Goal: Task Accomplishment & Management: Use online tool/utility

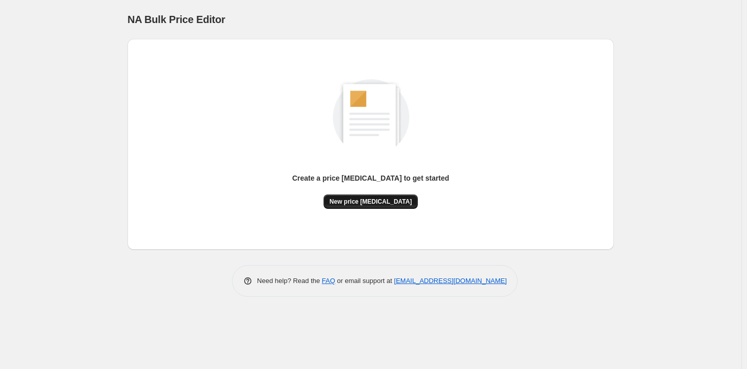
click at [361, 203] on span "New price change job" at bounding box center [371, 202] width 82 height 8
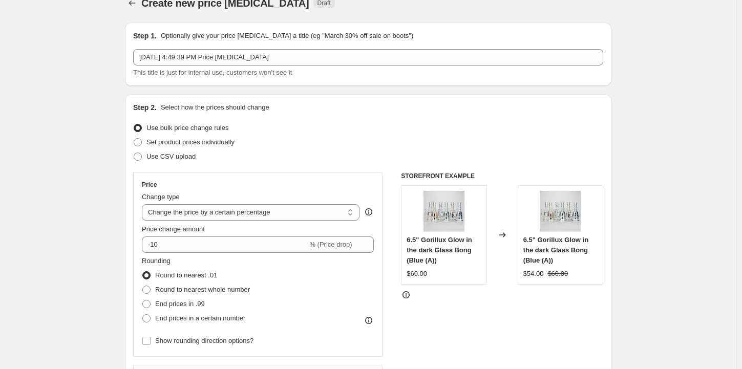
scroll to position [102, 0]
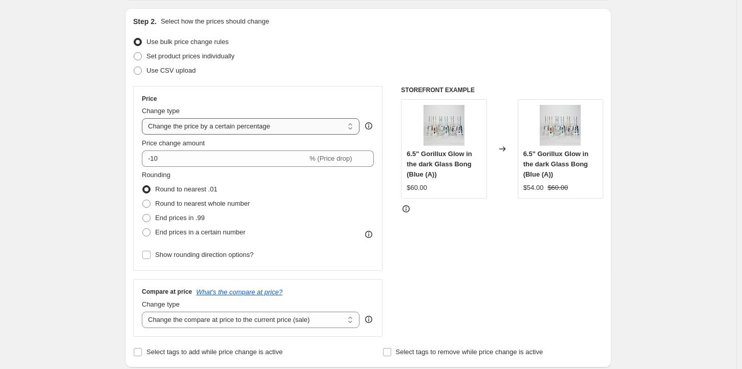
click at [294, 126] on select "Change the price to a certain amount Change the price by a certain amount Chang…" at bounding box center [251, 126] width 218 height 16
select select "margin"
type input "50"
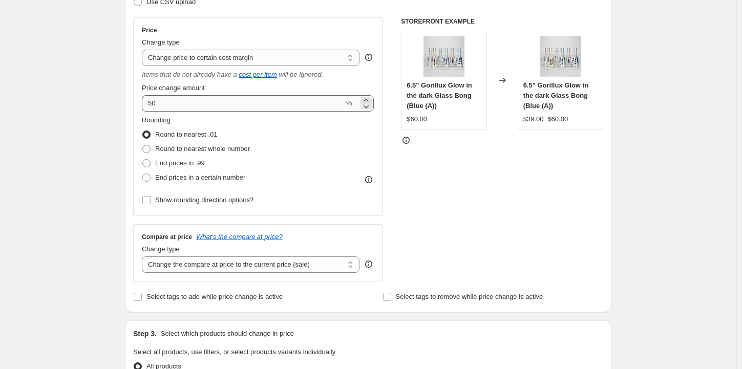
scroll to position [205, 0]
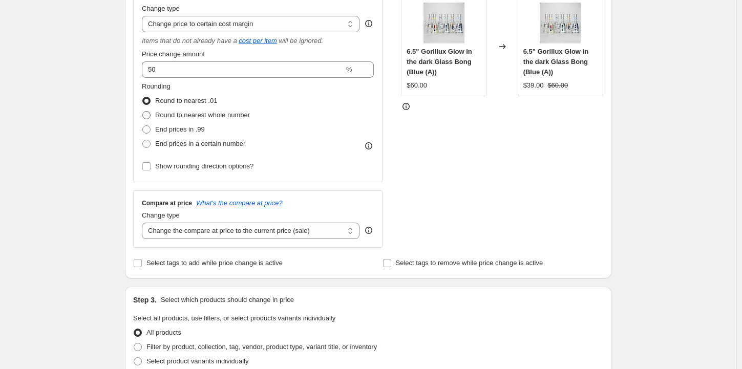
click at [195, 119] on span "Round to nearest whole number" at bounding box center [202, 115] width 95 height 8
click at [143, 112] on input "Round to nearest whole number" at bounding box center [142, 111] width 1 height 1
radio input "true"
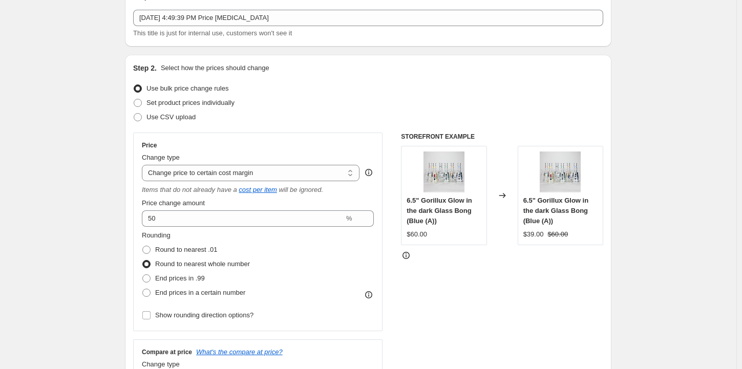
scroll to position [51, 0]
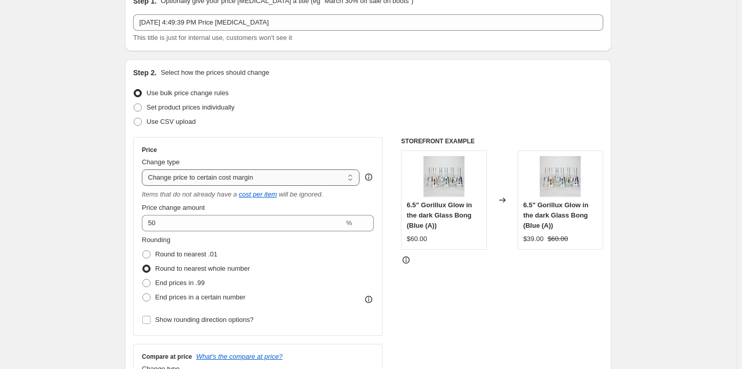
click at [304, 178] on select "Change the price to a certain amount Change the price by a certain amount Chang…" at bounding box center [251, 178] width 218 height 16
click at [308, 179] on select "Change the price to a certain amount Change the price by a certain amount Chang…" at bounding box center [251, 178] width 218 height 16
click at [144, 170] on select "Change the price to a certain amount Change the price by a certain amount Chang…" at bounding box center [251, 178] width 218 height 16
click at [315, 178] on select "Change the price to a certain amount Change the price by a certain amount Chang…" at bounding box center [251, 178] width 218 height 16
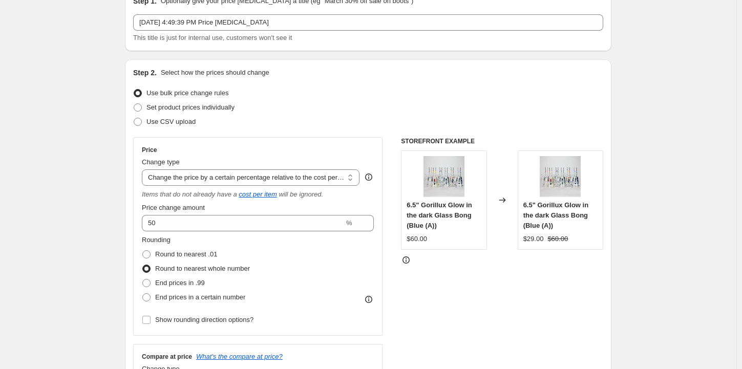
select select "margin"
click at [144, 170] on select "Change the price to a certain amount Change the price by a certain amount Chang…" at bounding box center [251, 178] width 218 height 16
click at [228, 198] on icon "Items that do not already have a" at bounding box center [189, 195] width 95 height 8
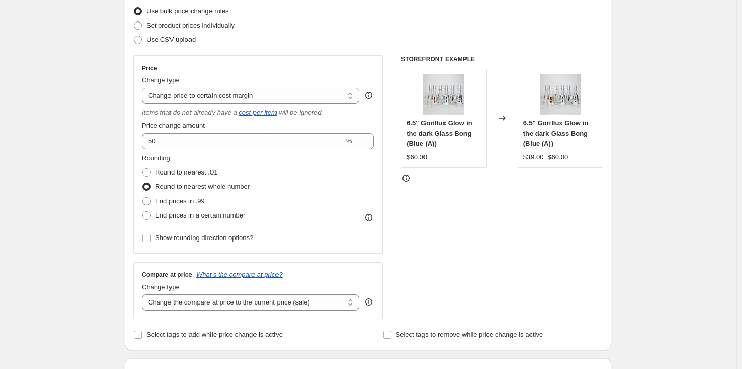
scroll to position [154, 0]
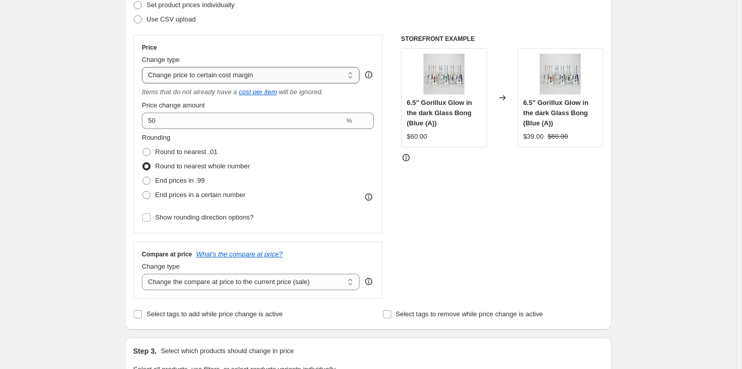
click at [323, 76] on select "Change the price to a certain amount Change the price by a certain amount Chang…" at bounding box center [251, 75] width 218 height 16
click at [325, 77] on select "Change the price to a certain amount Change the price by a certain amount Chang…" at bounding box center [251, 75] width 218 height 16
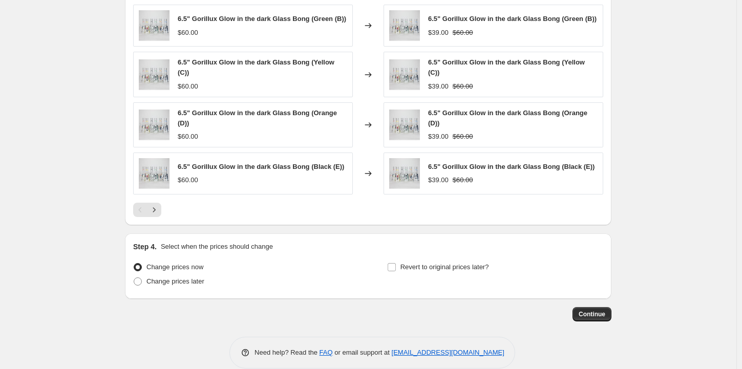
scroll to position [669, 0]
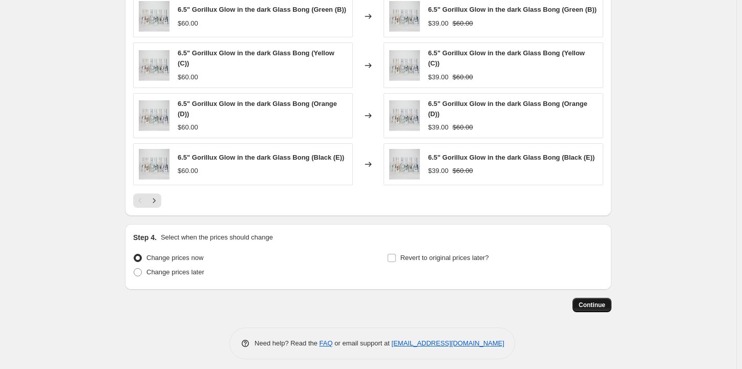
click at [599, 303] on span "Continue" at bounding box center [592, 305] width 27 height 8
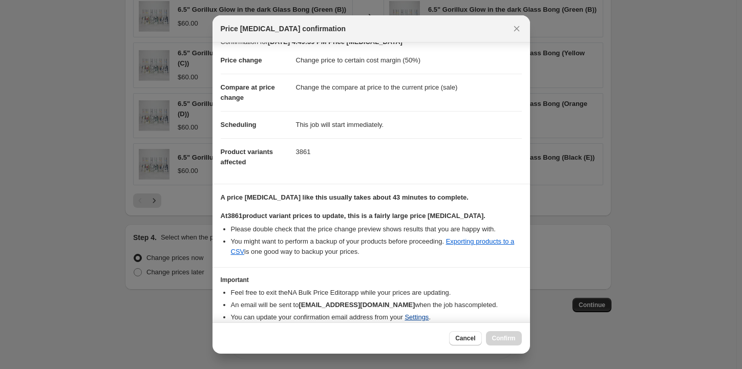
scroll to position [53, 0]
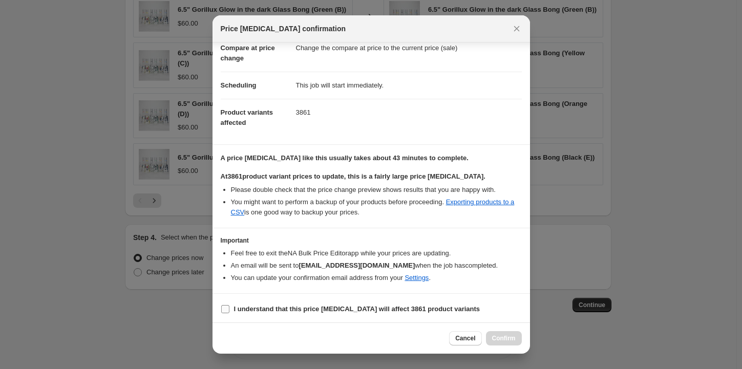
click at [224, 307] on input "I understand that this price change job will affect 3861 product variants" at bounding box center [225, 309] width 8 height 8
checkbox input "true"
click at [512, 336] on span "Confirm" at bounding box center [504, 338] width 24 height 8
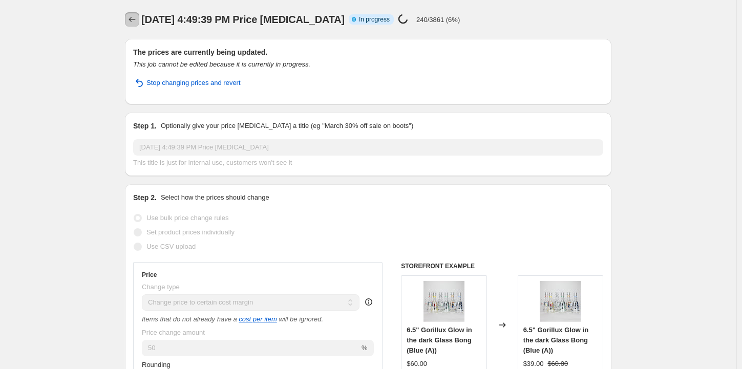
click at [137, 23] on icon "Price change jobs" at bounding box center [132, 19] width 10 height 10
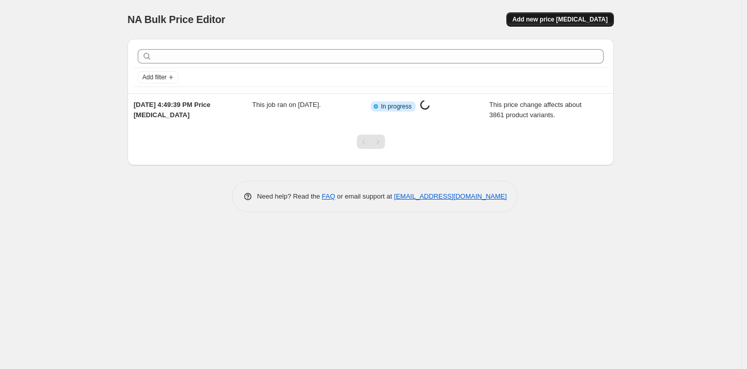
click at [561, 15] on span "Add new price [MEDICAL_DATA]" at bounding box center [560, 19] width 95 height 8
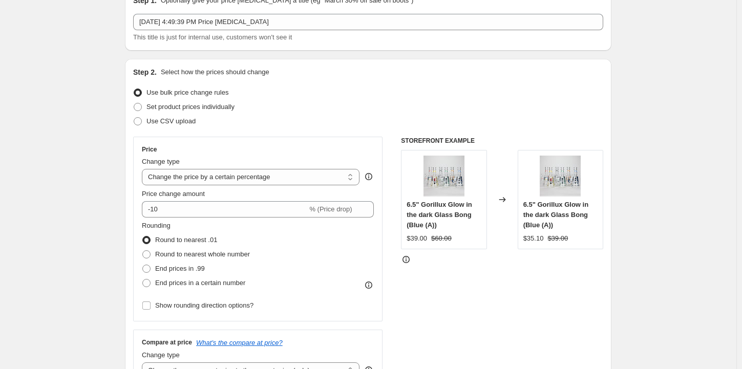
scroll to position [51, 0]
click at [337, 173] on select "Change the price to a certain amount Change the price by a certain amount Chang…" at bounding box center [251, 178] width 218 height 16
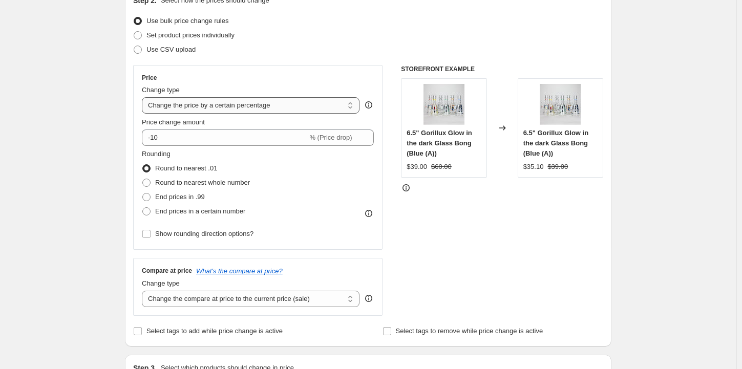
scroll to position [154, 0]
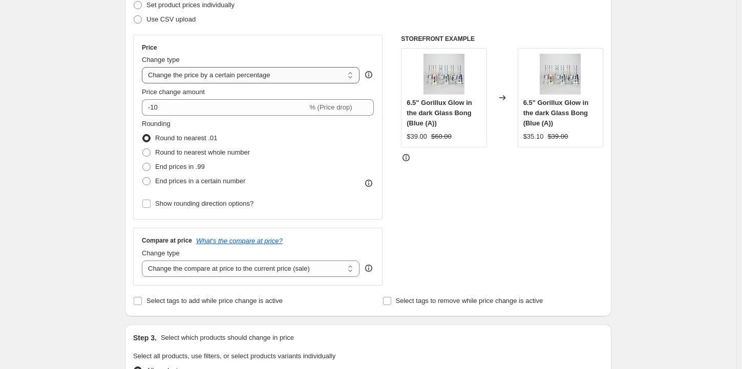
click at [318, 77] on select "Change the price to a certain amount Change the price by a certain amount Chang…" at bounding box center [251, 75] width 218 height 16
select select "pc"
type input "50"
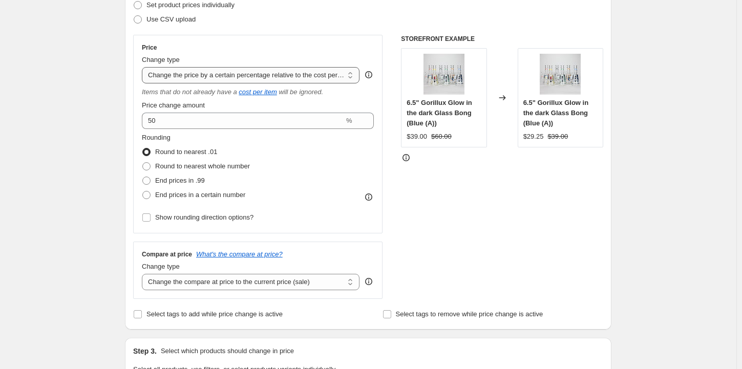
click at [330, 80] on select "Change the price to a certain amount Change the price by a certain amount Chang…" at bounding box center [251, 75] width 218 height 16
select select "margin"
click at [144, 67] on select "Change the price to a certain amount Change the price by a certain amount Chang…" at bounding box center [251, 75] width 218 height 16
click at [545, 109] on span "6.5" Gorillux Glow in the dark Glass Bong (Blue (A))" at bounding box center [556, 113] width 66 height 28
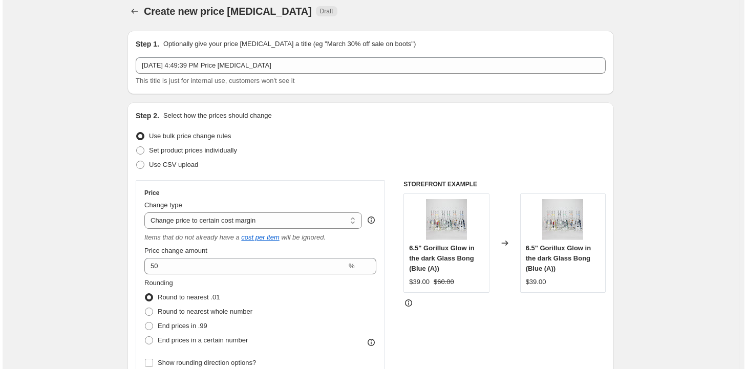
scroll to position [0, 0]
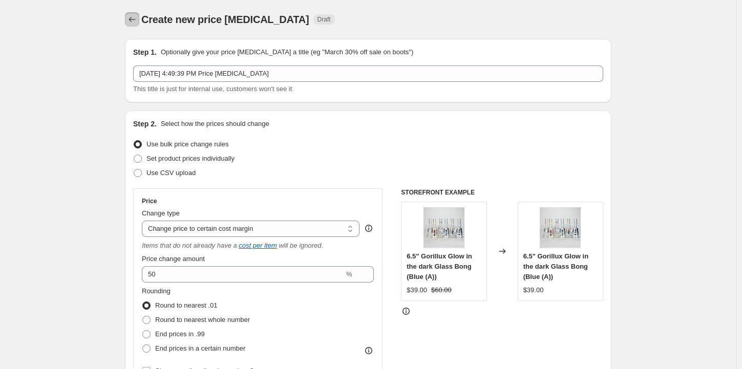
click at [129, 20] on button "Price change jobs" at bounding box center [132, 19] width 14 height 14
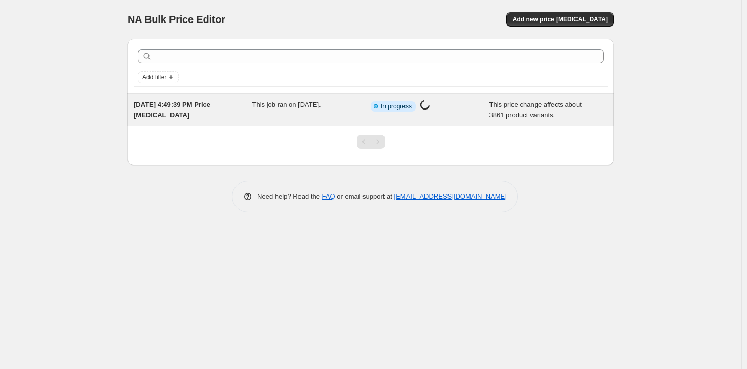
click at [281, 109] on div "This job ran on [DATE]." at bounding box center [311, 110] width 119 height 20
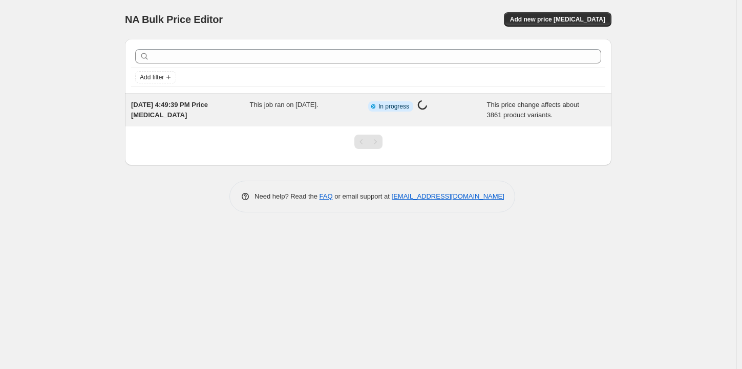
select select "margin"
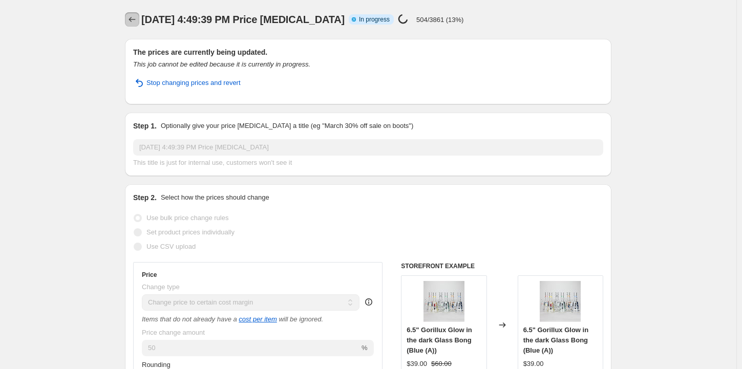
click at [137, 22] on icon "Price change jobs" at bounding box center [132, 19] width 10 height 10
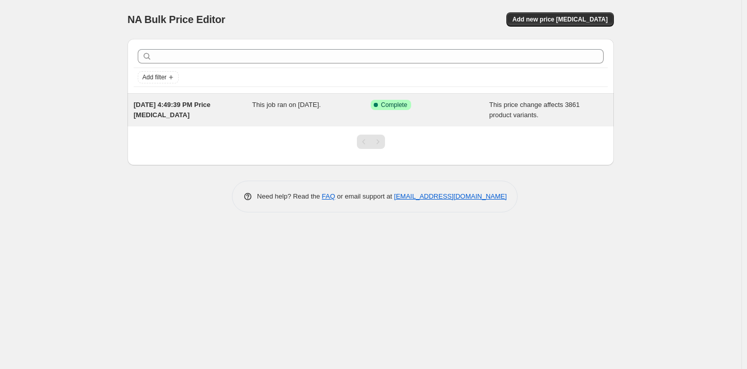
click at [318, 107] on span "This job ran on [DATE]." at bounding box center [286, 105] width 69 height 8
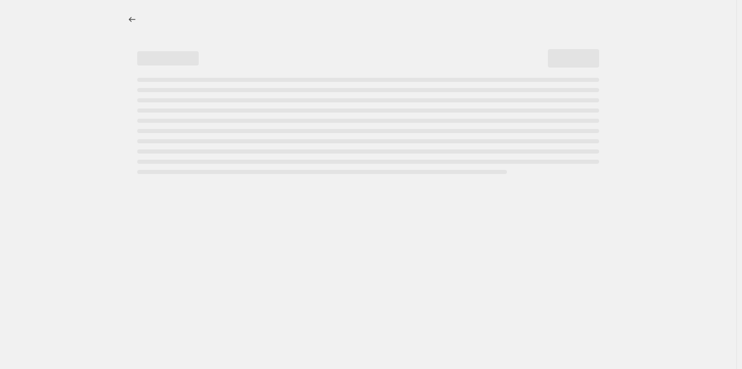
select select "margin"
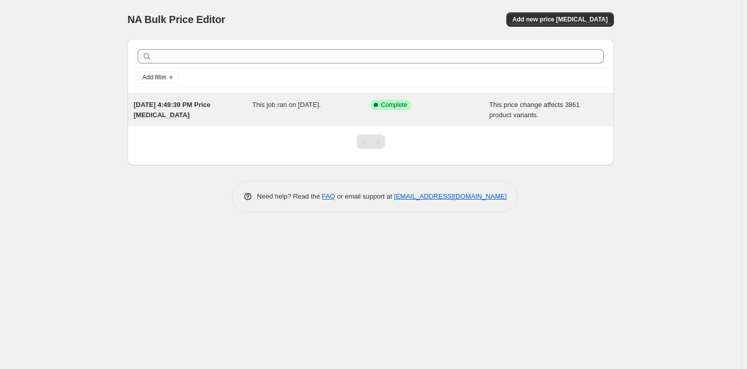
click at [321, 109] on span "This job ran on [DATE]." at bounding box center [286, 105] width 69 height 8
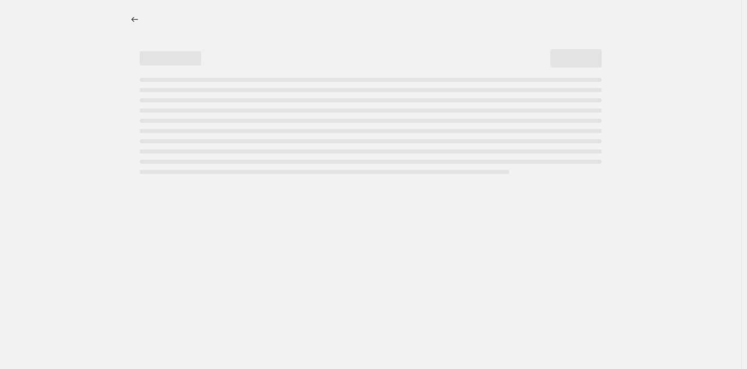
select select "margin"
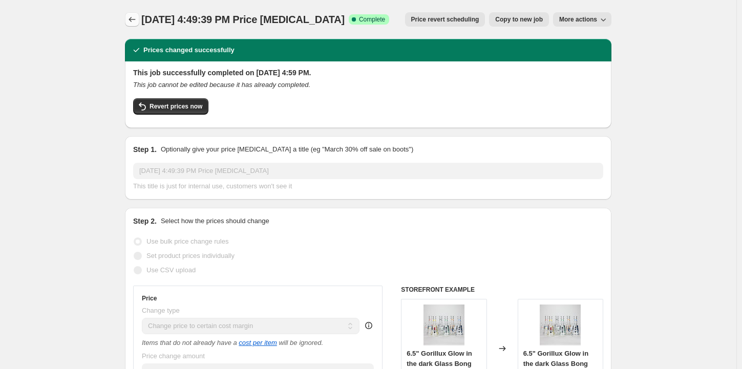
click at [139, 19] on button "Price change jobs" at bounding box center [132, 19] width 14 height 14
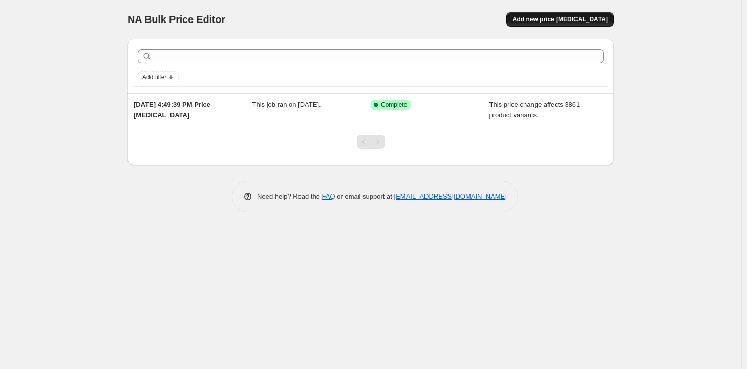
click at [557, 18] on span "Add new price change job" at bounding box center [560, 19] width 95 height 8
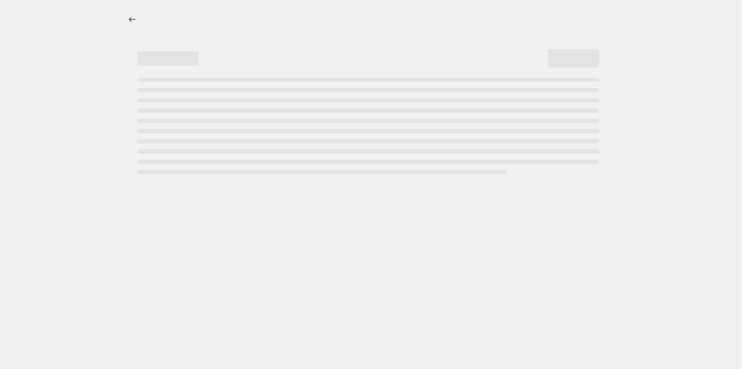
select select "percentage"
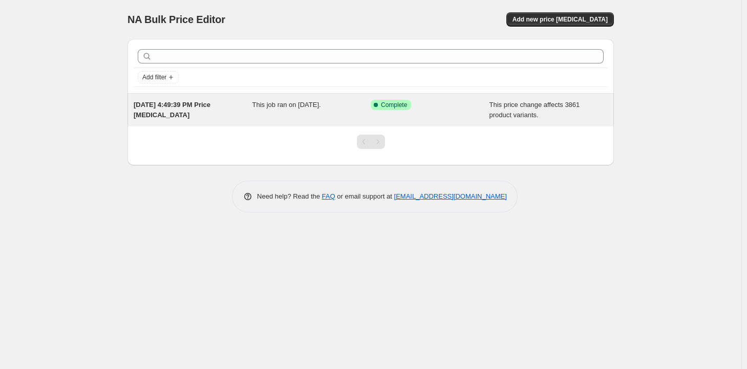
click at [351, 111] on div "This job ran on [DATE]." at bounding box center [311, 110] width 119 height 20
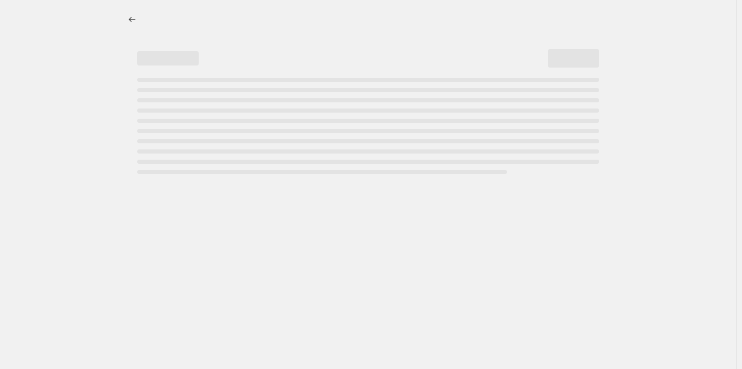
select select "margin"
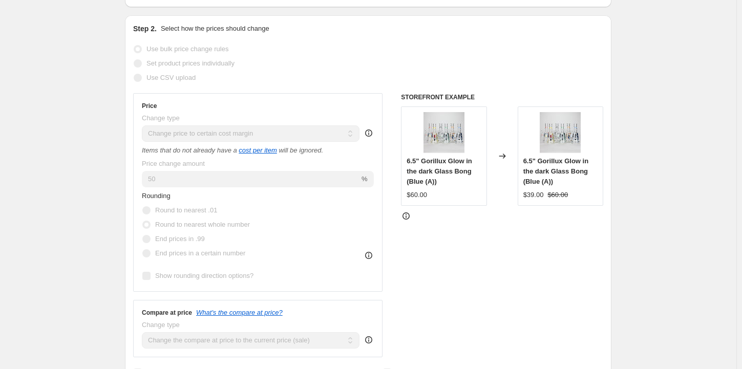
scroll to position [205, 0]
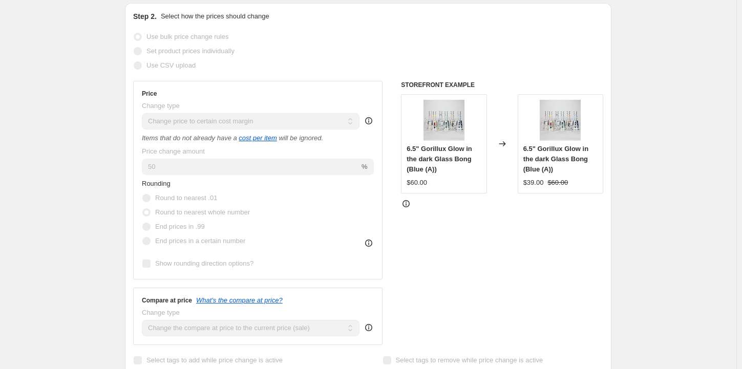
click at [81, 122] on div "Aug 14, 2025, 4:49:39 PM Price change job. This page is ready Aug 14, 2025, 4:4…" at bounding box center [368, 354] width 736 height 1118
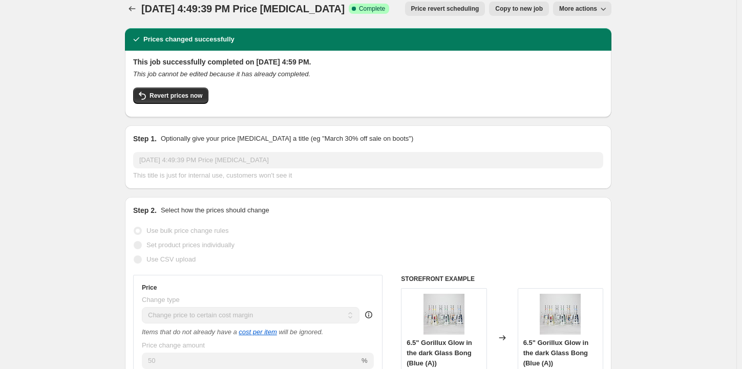
scroll to position [0, 0]
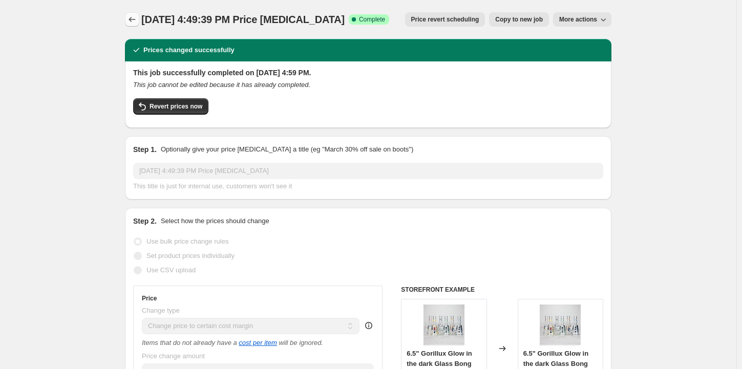
click at [137, 20] on icon "Price change jobs" at bounding box center [132, 19] width 10 height 10
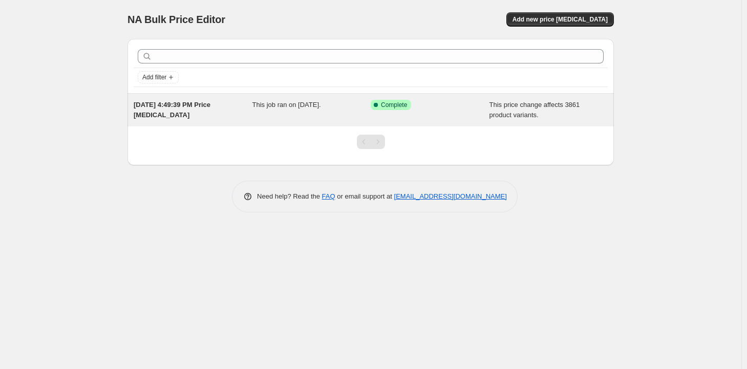
click at [321, 107] on span "This job ran on [DATE]." at bounding box center [286, 105] width 69 height 8
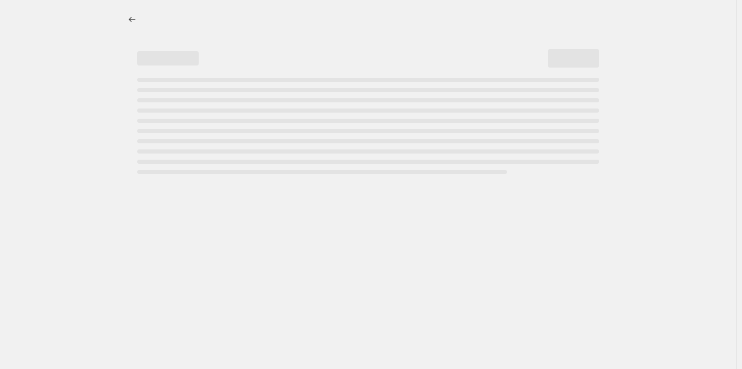
select select "margin"
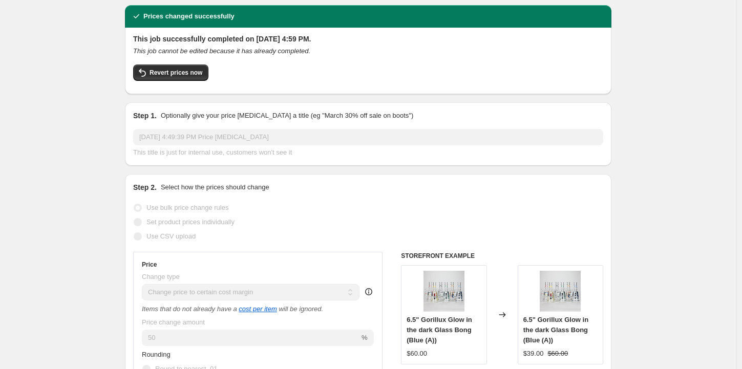
scroll to position [205, 0]
